Goal: Information Seeking & Learning: Learn about a topic

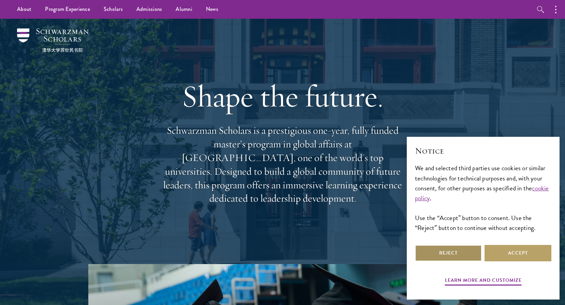
click at [457, 251] on button "Reject" at bounding box center [448, 253] width 67 height 16
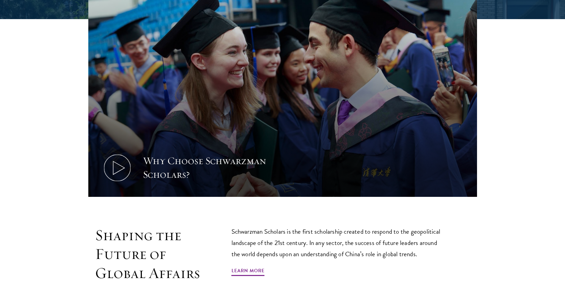
scroll to position [307, 0]
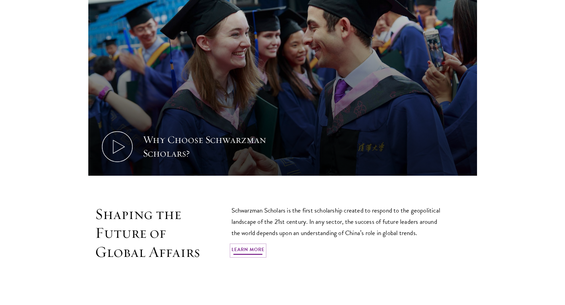
click at [253, 249] on link "Learn More" at bounding box center [247, 250] width 33 height 11
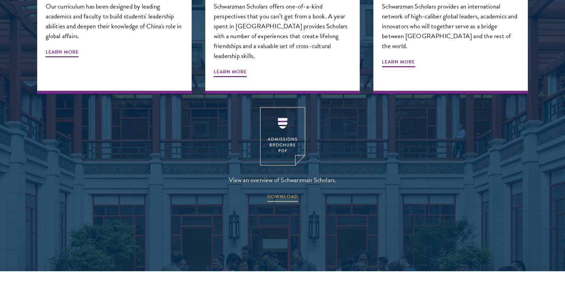
scroll to position [920, 0]
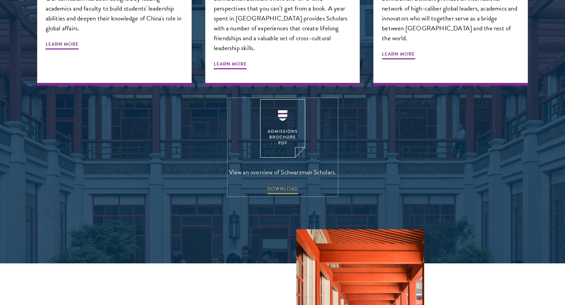
click at [279, 115] on img at bounding box center [282, 128] width 45 height 58
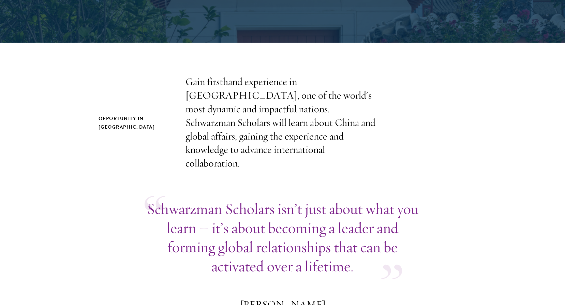
scroll to position [239, 0]
